Goal: Information Seeking & Learning: Compare options

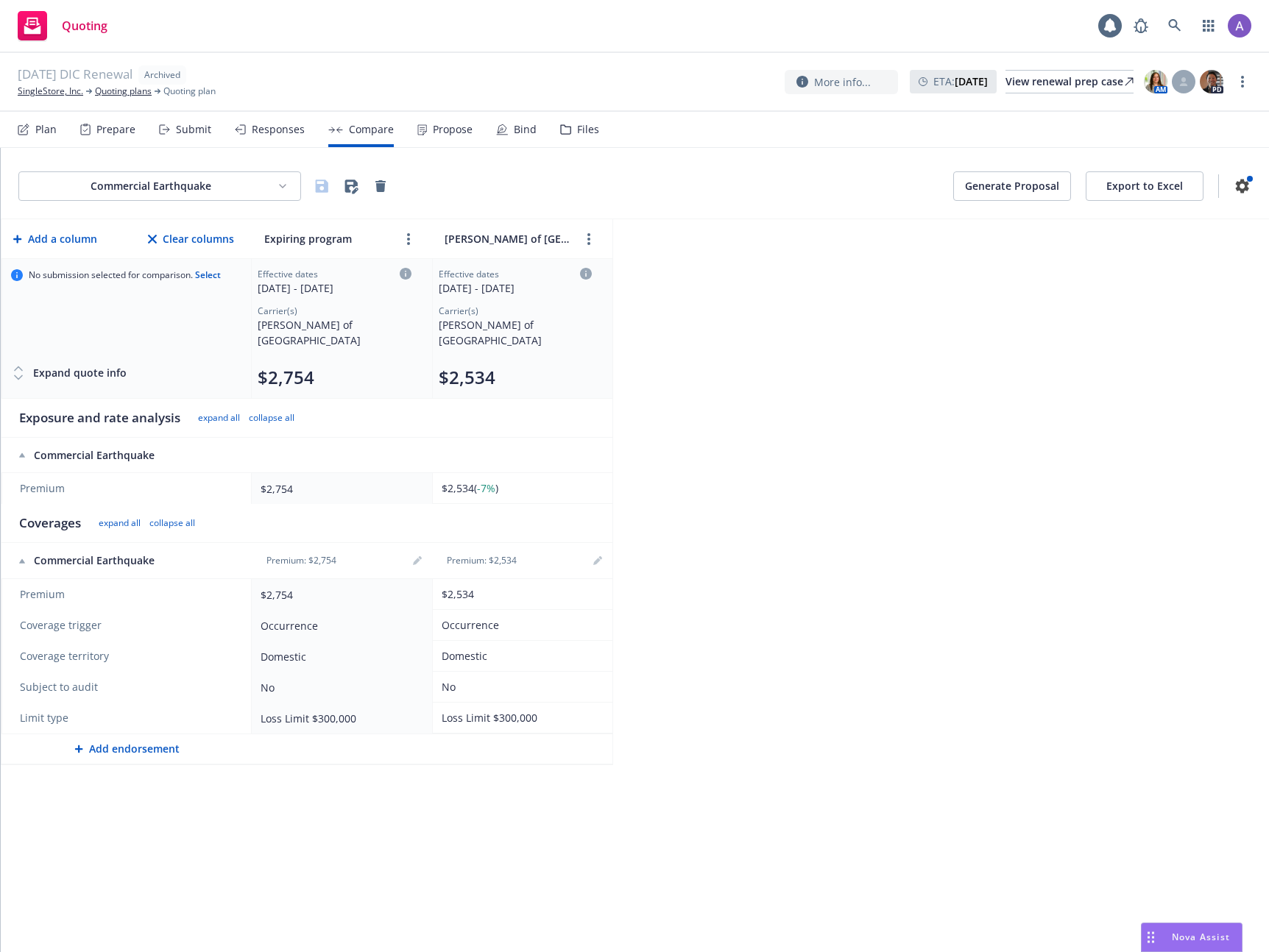
click at [620, 43] on div "Quoting" at bounding box center [634, 26] width 1269 height 53
